Goal: Transaction & Acquisition: Purchase product/service

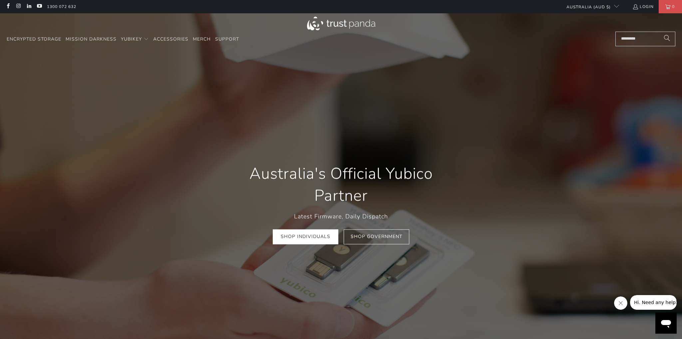
click at [319, 237] on link "Shop Individuals" at bounding box center [306, 237] width 66 height 15
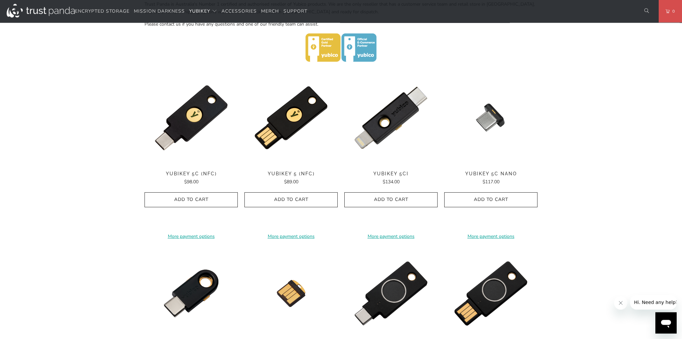
scroll to position [278, 0]
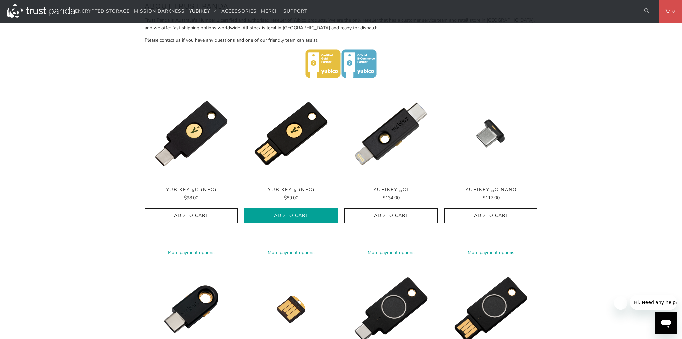
click at [280, 210] on button "Add to Cart" at bounding box center [290, 216] width 93 height 15
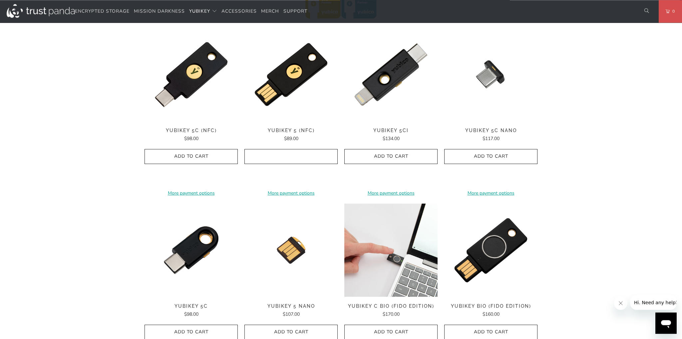
scroll to position [414, 0]
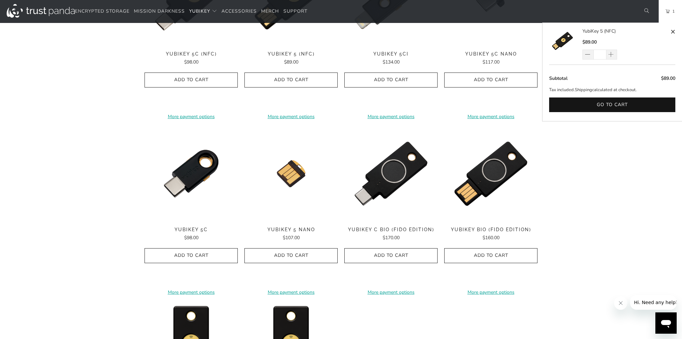
click at [472, 231] on span "YubiKey Bio (FIDO Edition)" at bounding box center [490, 230] width 93 height 6
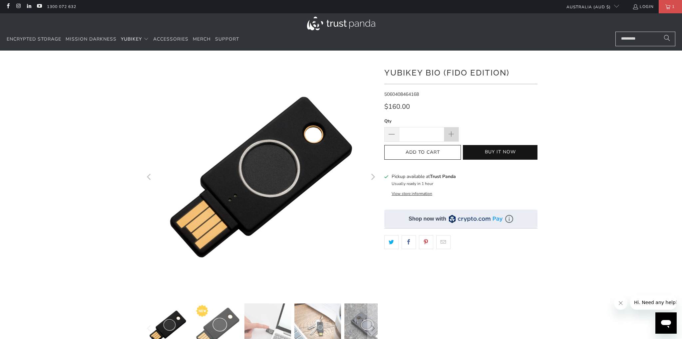
click at [455, 135] on span at bounding box center [451, 134] width 7 height 7
click at [397, 137] on span at bounding box center [391, 134] width 15 height 15
type input "*"
click at [419, 154] on icon "button" at bounding box center [422, 152] width 11 height 11
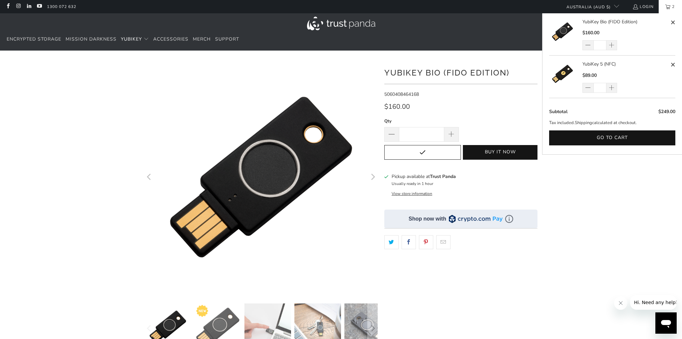
click at [662, 7] on link "2" at bounding box center [670, 6] width 23 height 13
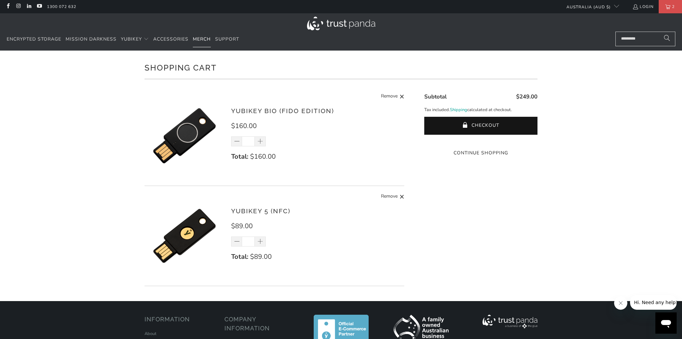
click at [205, 42] on link "Merch" at bounding box center [202, 40] width 18 height 16
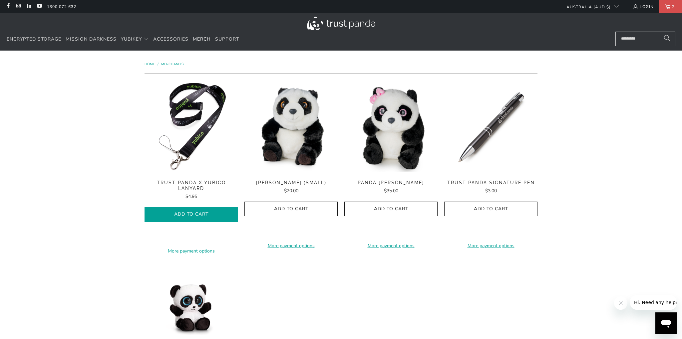
click at [179, 211] on button "Add to Cart" at bounding box center [191, 214] width 93 height 15
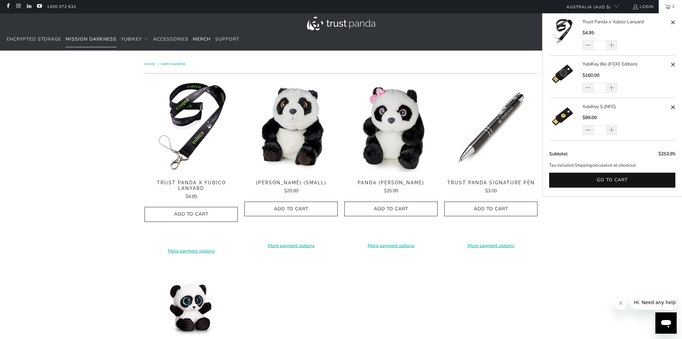
click at [95, 42] on span "Mission Darkness" at bounding box center [91, 39] width 51 height 6
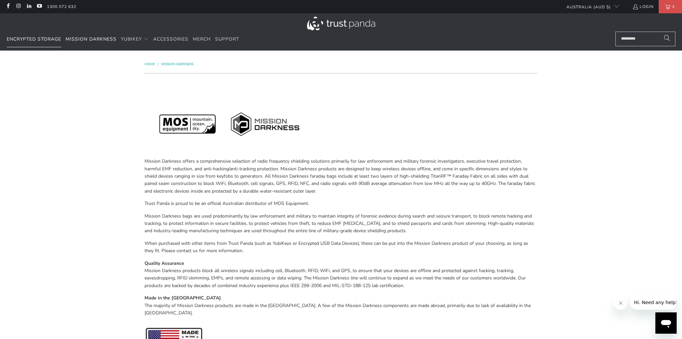
click at [44, 37] on span "Encrypted Storage" at bounding box center [34, 39] width 55 height 6
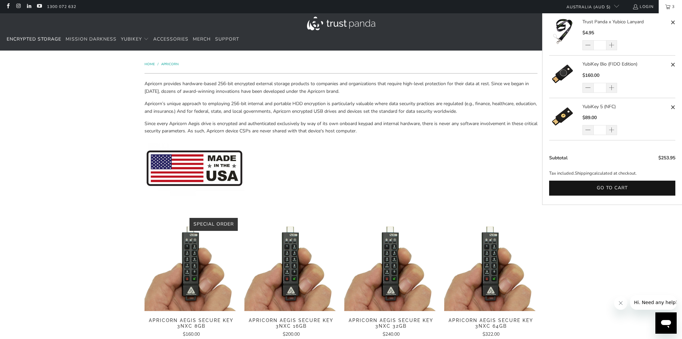
click at [665, 7] on link "3" at bounding box center [670, 6] width 23 height 13
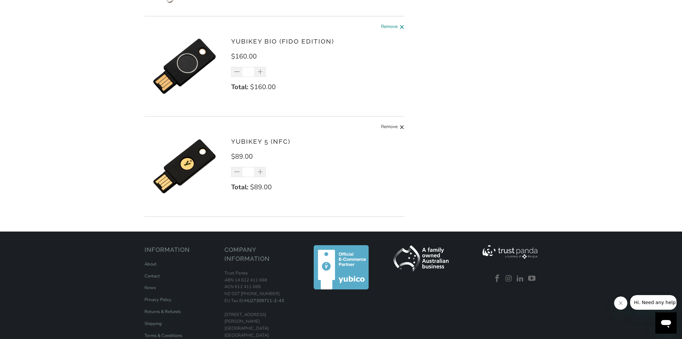
click at [393, 30] on span "Remove" at bounding box center [389, 27] width 17 height 8
type input "*"
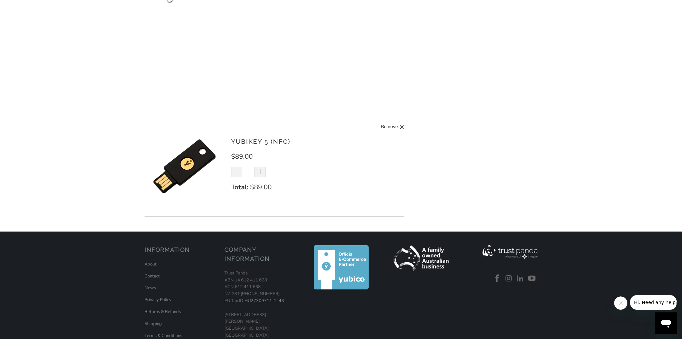
scroll to position [147, 0]
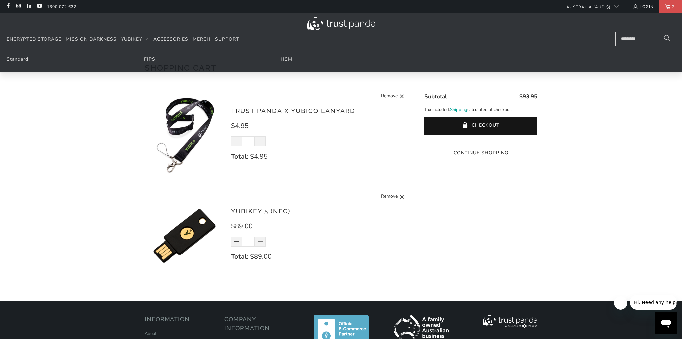
click at [31, 57] on li "Standard" at bounding box center [67, 59] width 121 height 7
click at [25, 57] on link "Standard" at bounding box center [18, 59] width 22 height 6
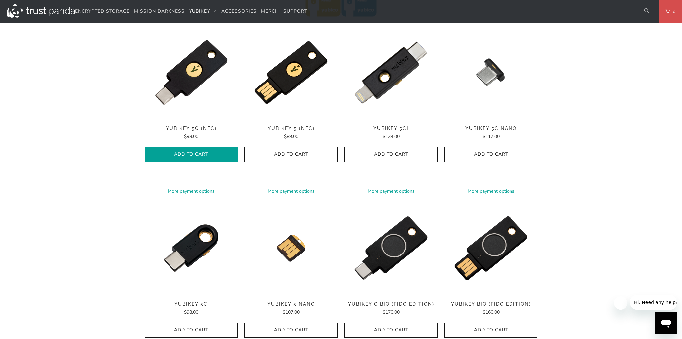
click at [187, 152] on icon "button" at bounding box center [191, 155] width 11 height 11
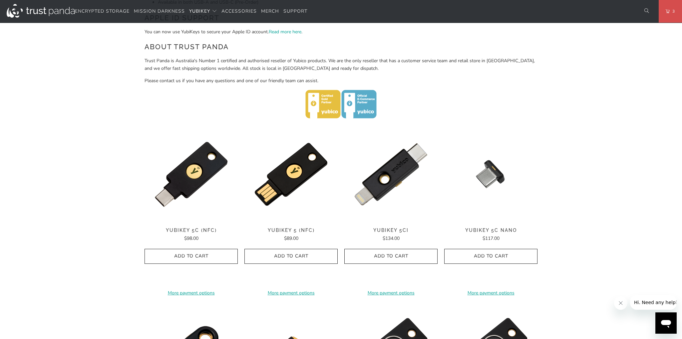
scroll to position [204, 0]
